Goal: Task Accomplishment & Management: Complete application form

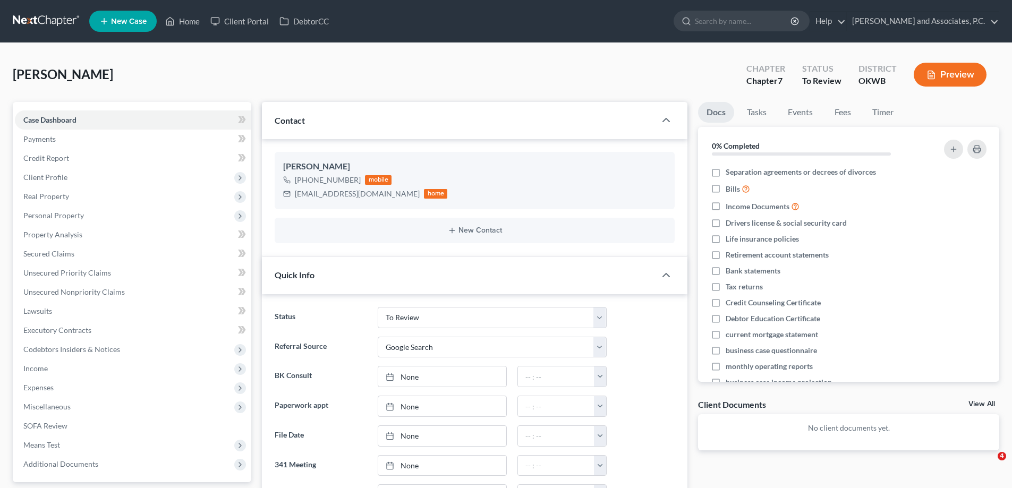
select select "11"
select select "4"
click at [47, 369] on span "Income" at bounding box center [35, 368] width 24 height 9
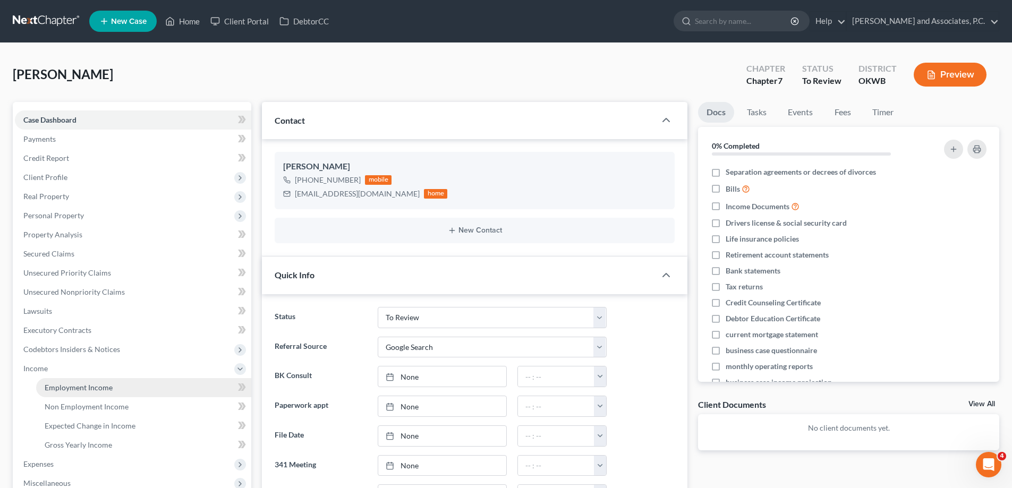
click at [56, 392] on span "Employment Income" at bounding box center [79, 387] width 68 height 9
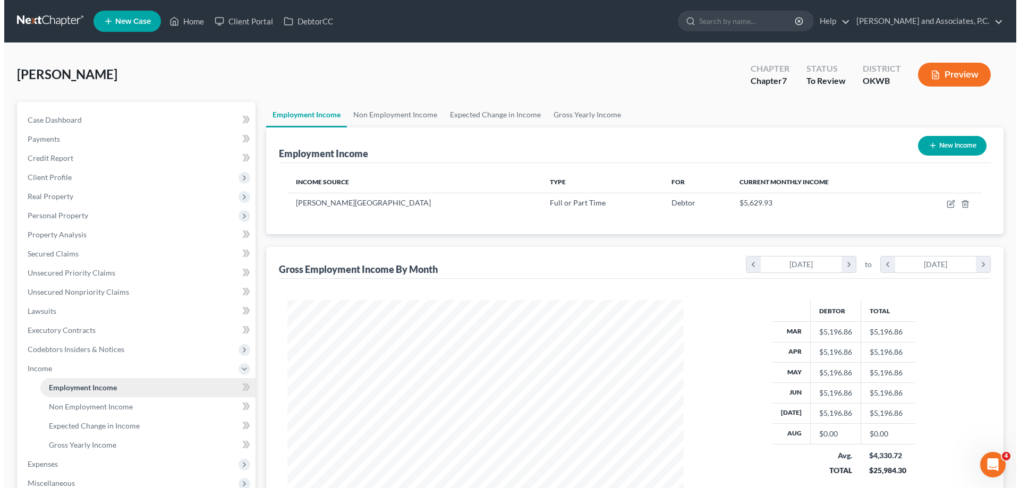
scroll to position [198, 418]
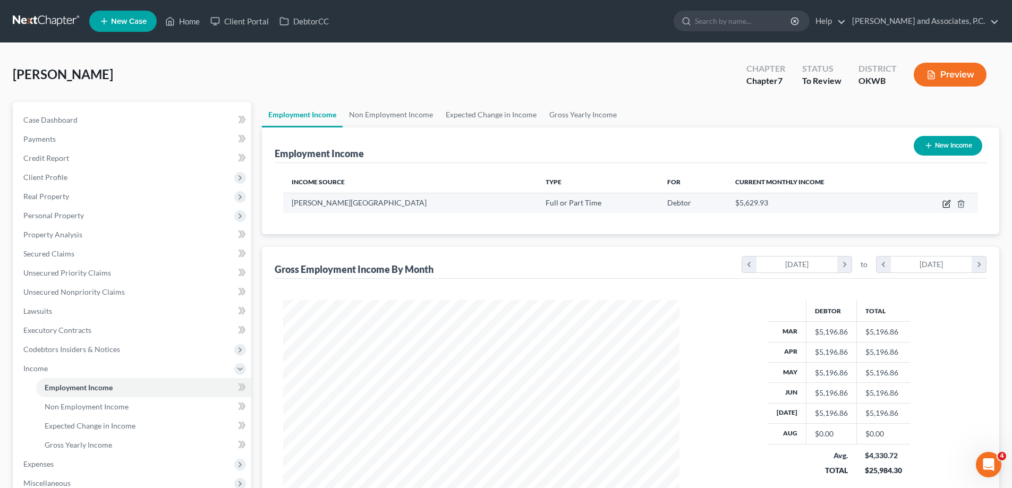
click at [948, 205] on icon "button" at bounding box center [948, 202] width 5 height 5
select select "0"
select select "37"
select select "2"
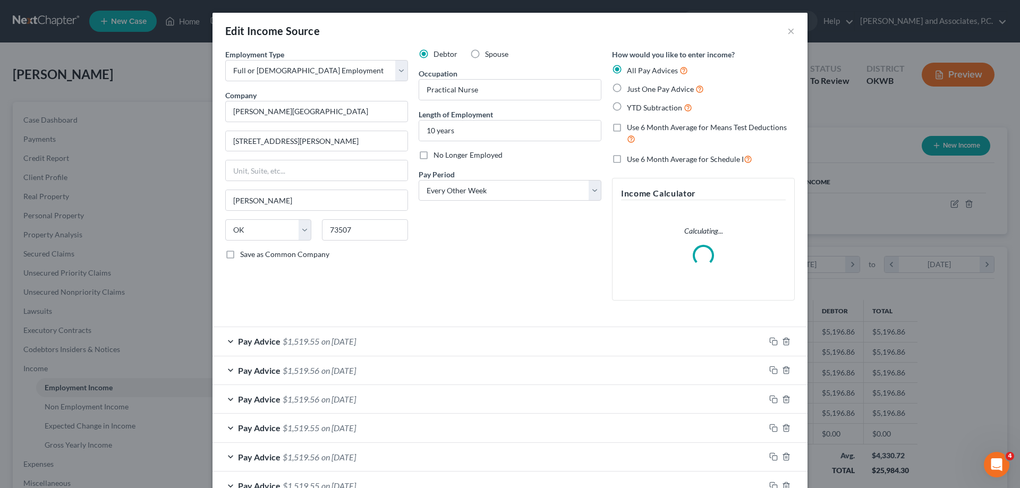
scroll to position [186, 0]
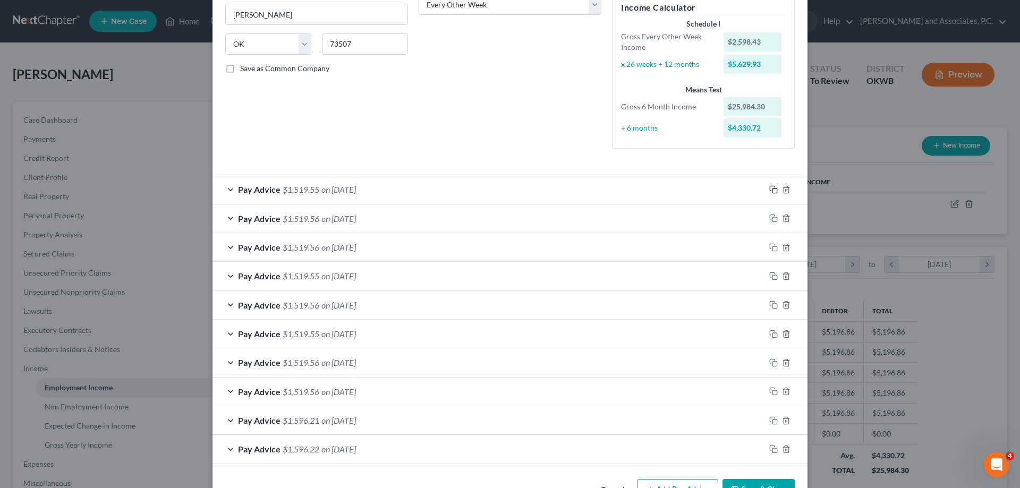
click at [773, 191] on rect "button" at bounding box center [775, 191] width 5 height 5
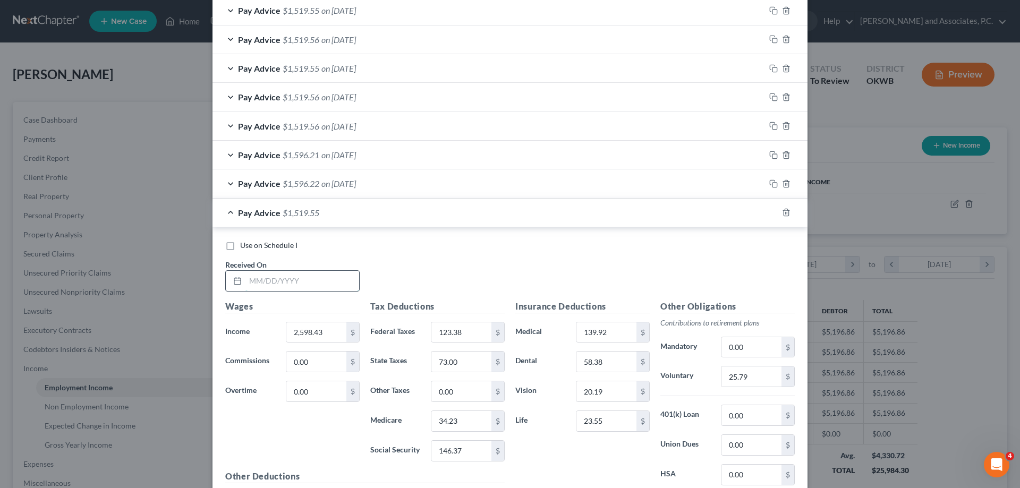
click at [246, 281] on input "text" at bounding box center [303, 281] width 114 height 20
type input "[DATE]"
click at [772, 212] on icon "button" at bounding box center [774, 212] width 9 height 9
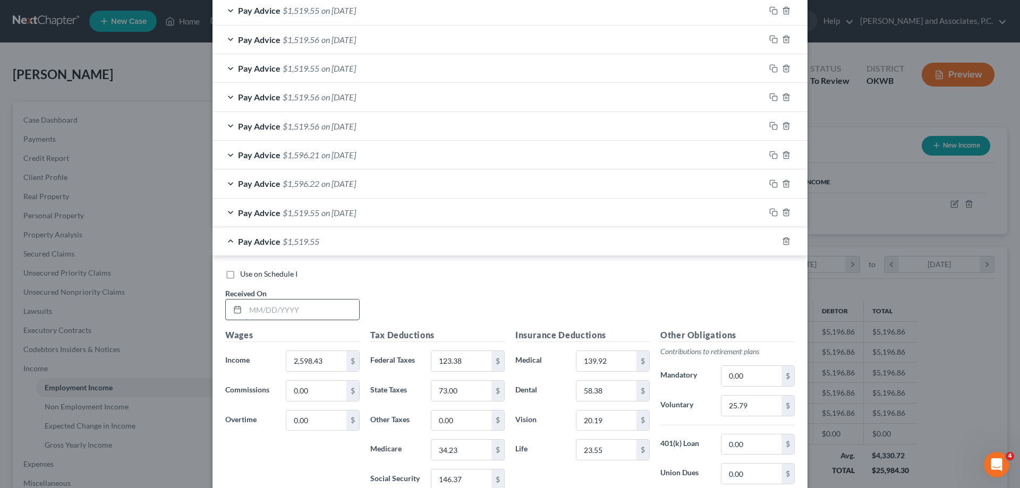
click at [249, 313] on input "text" at bounding box center [303, 310] width 114 height 20
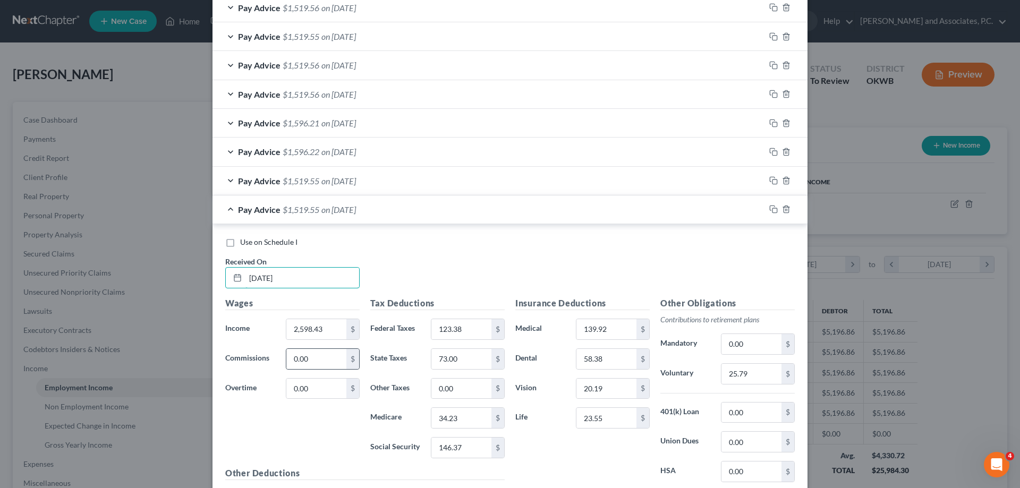
scroll to position [558, 0]
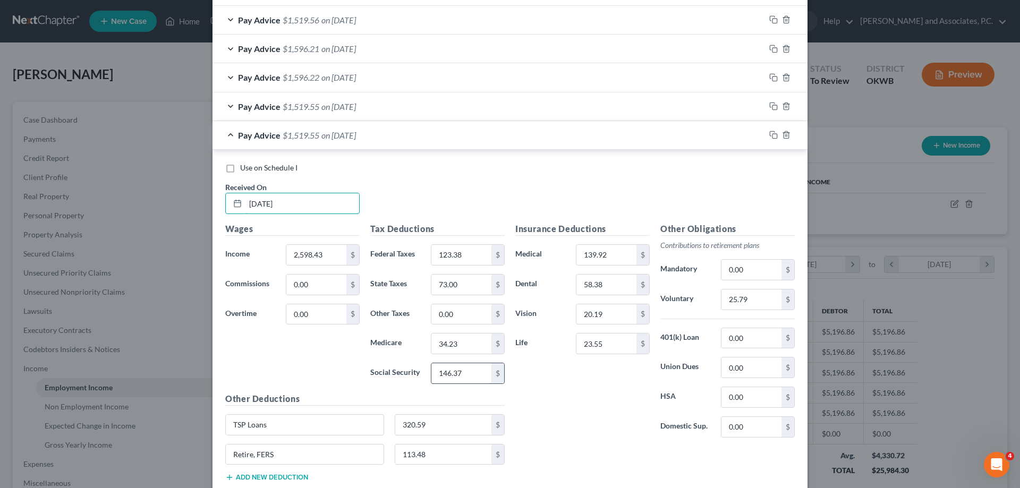
type input "[DATE]"
click at [457, 372] on input "146.37" at bounding box center [462, 374] width 60 height 20
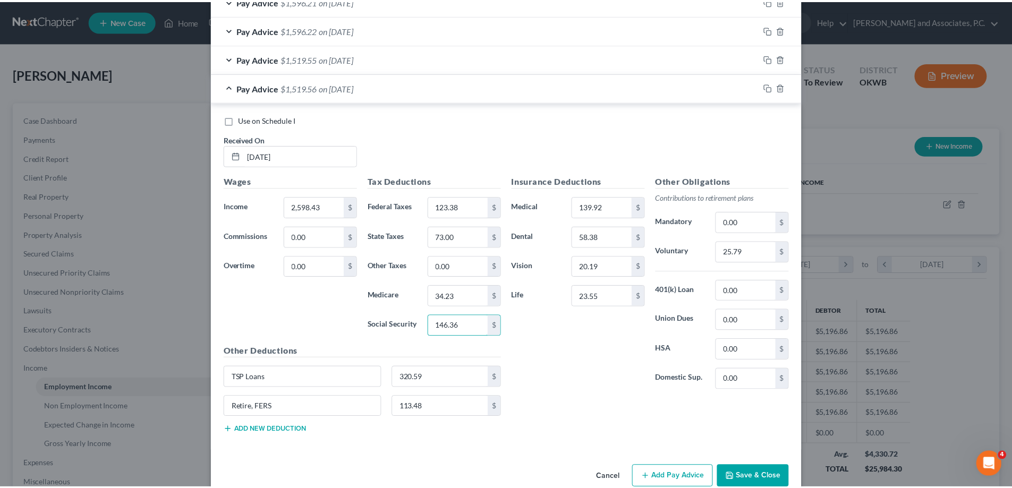
scroll to position [627, 0]
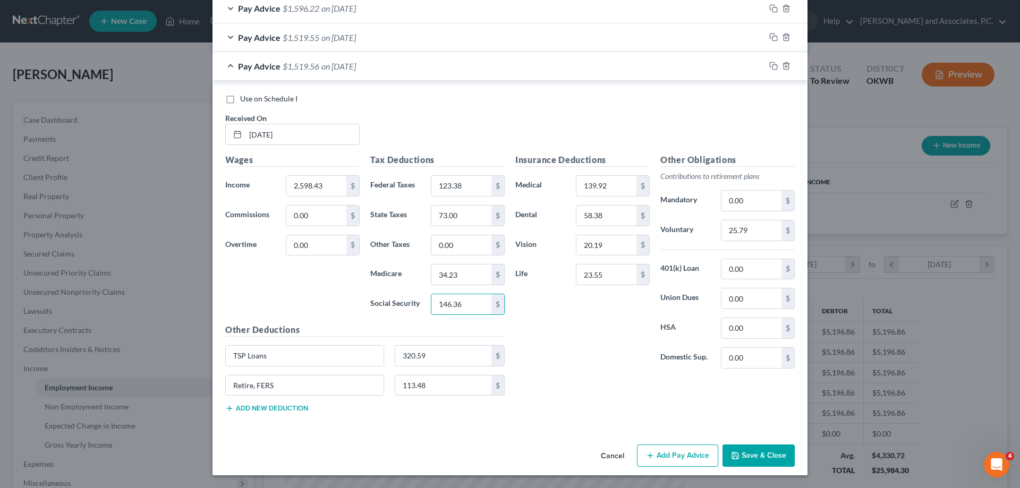
type input "146.36"
click at [775, 458] on button "Save & Close" at bounding box center [759, 456] width 72 height 22
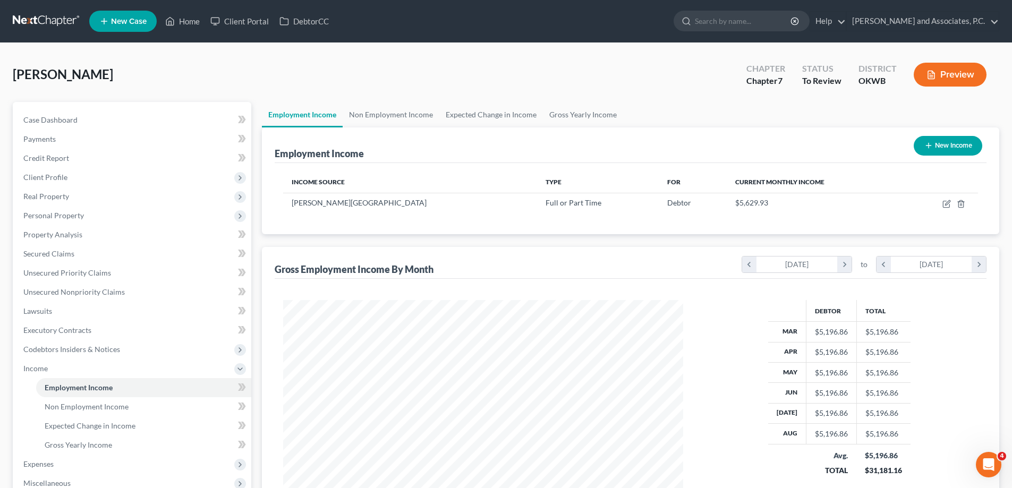
scroll to position [531287, 531068]
click at [555, 115] on link "Gross Yearly Income" at bounding box center [583, 115] width 80 height 26
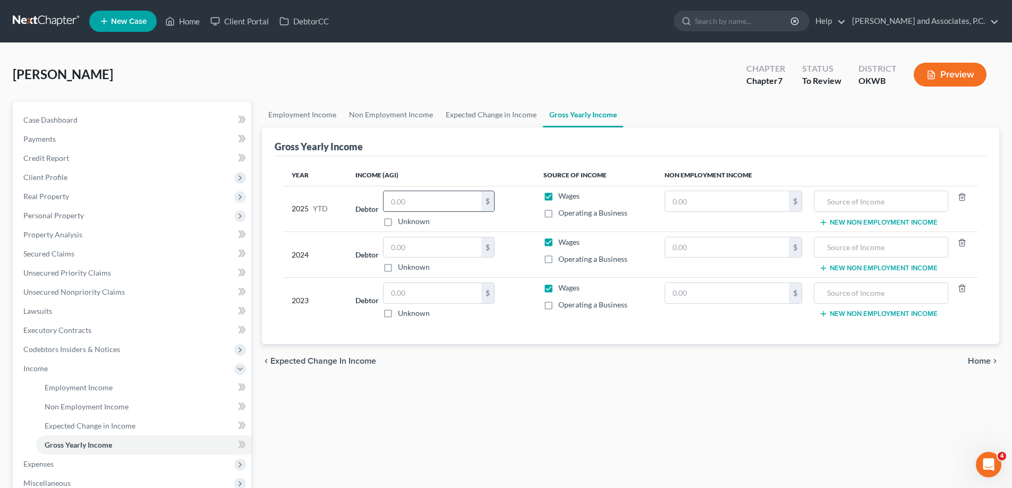
click at [403, 201] on input "text" at bounding box center [433, 201] width 98 height 20
type input "46,708.45"
click at [423, 293] on input "text" at bounding box center [433, 293] width 98 height 20
type input "1"
type input "131,188.00"
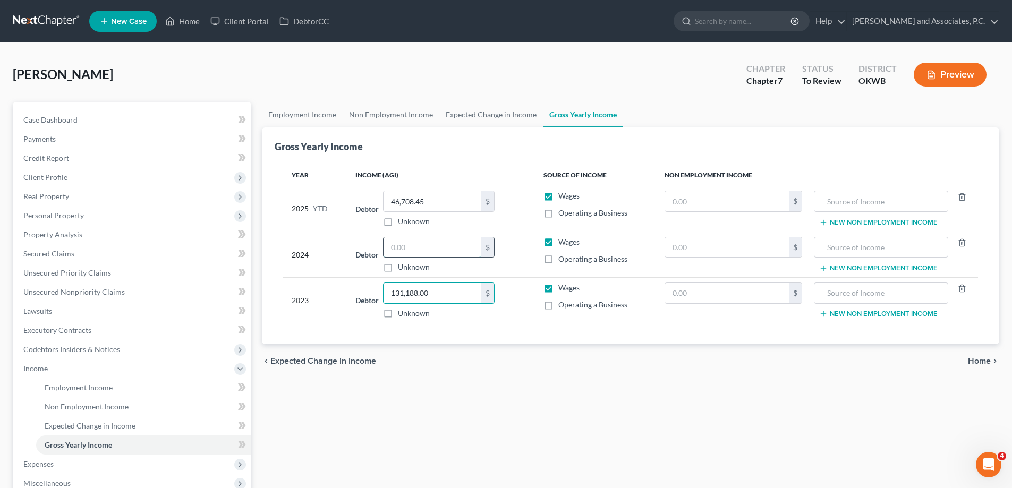
click at [432, 246] on input "text" at bounding box center [433, 248] width 98 height 20
type input "59,516.00"
click at [77, 350] on span "Codebtors Insiders & Notices" at bounding box center [71, 349] width 97 height 9
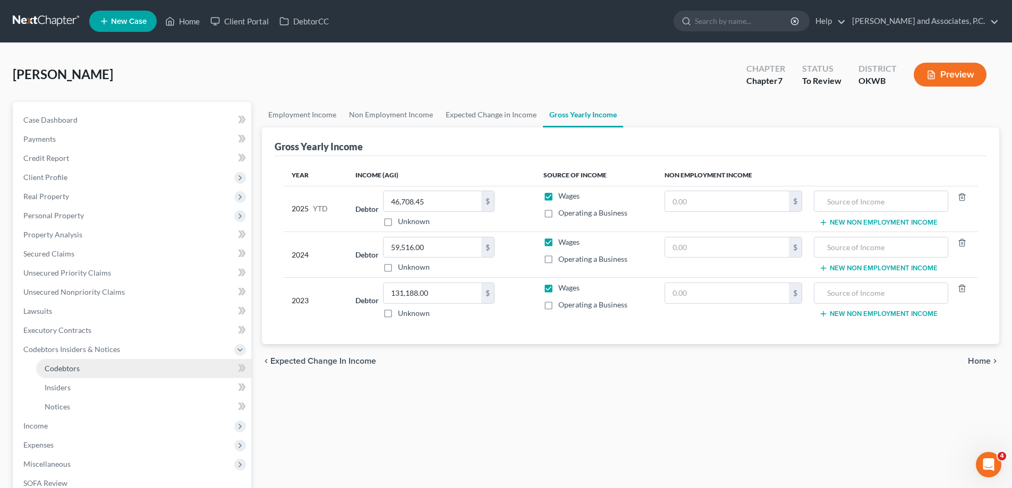
click at [72, 373] on span "Codebtors" at bounding box center [62, 368] width 35 height 9
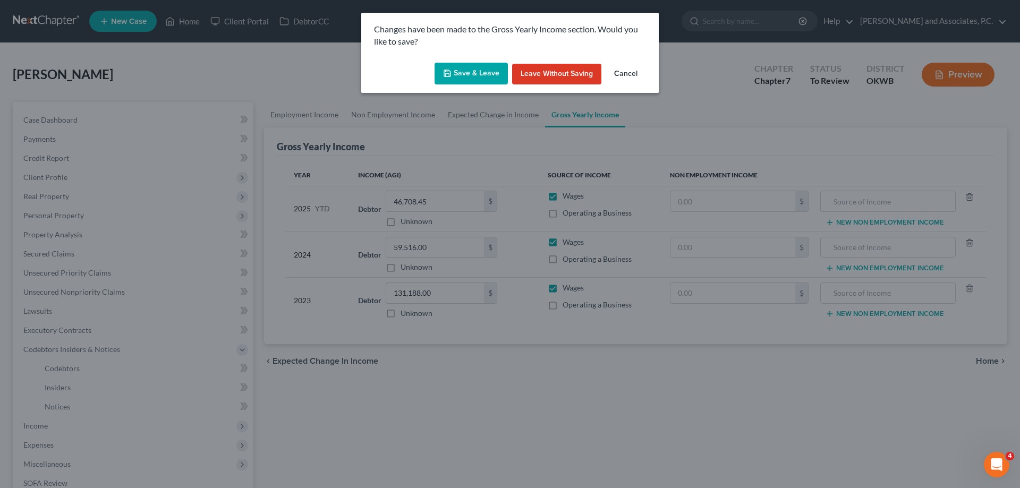
click at [466, 69] on button "Save & Leave" at bounding box center [471, 74] width 73 height 22
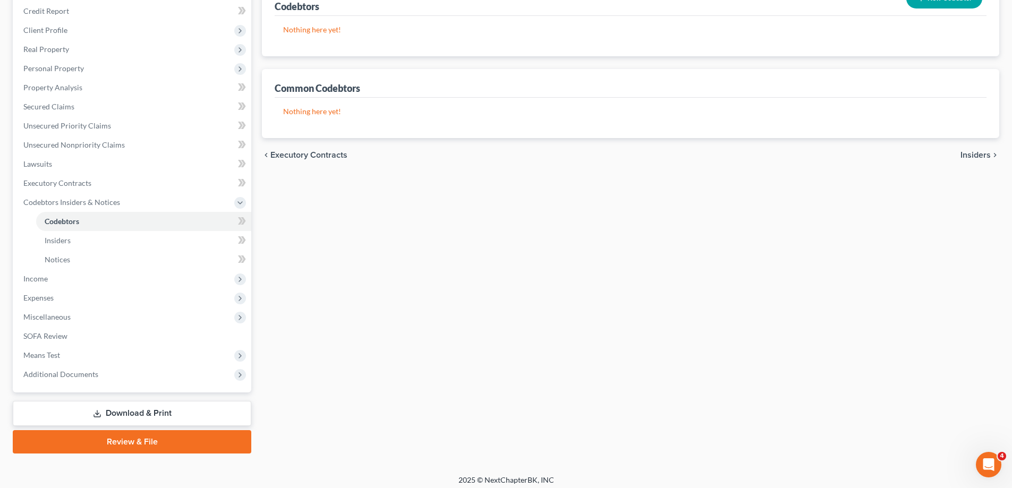
scroll to position [153, 0]
